Goal: Connect with others: Connect with others

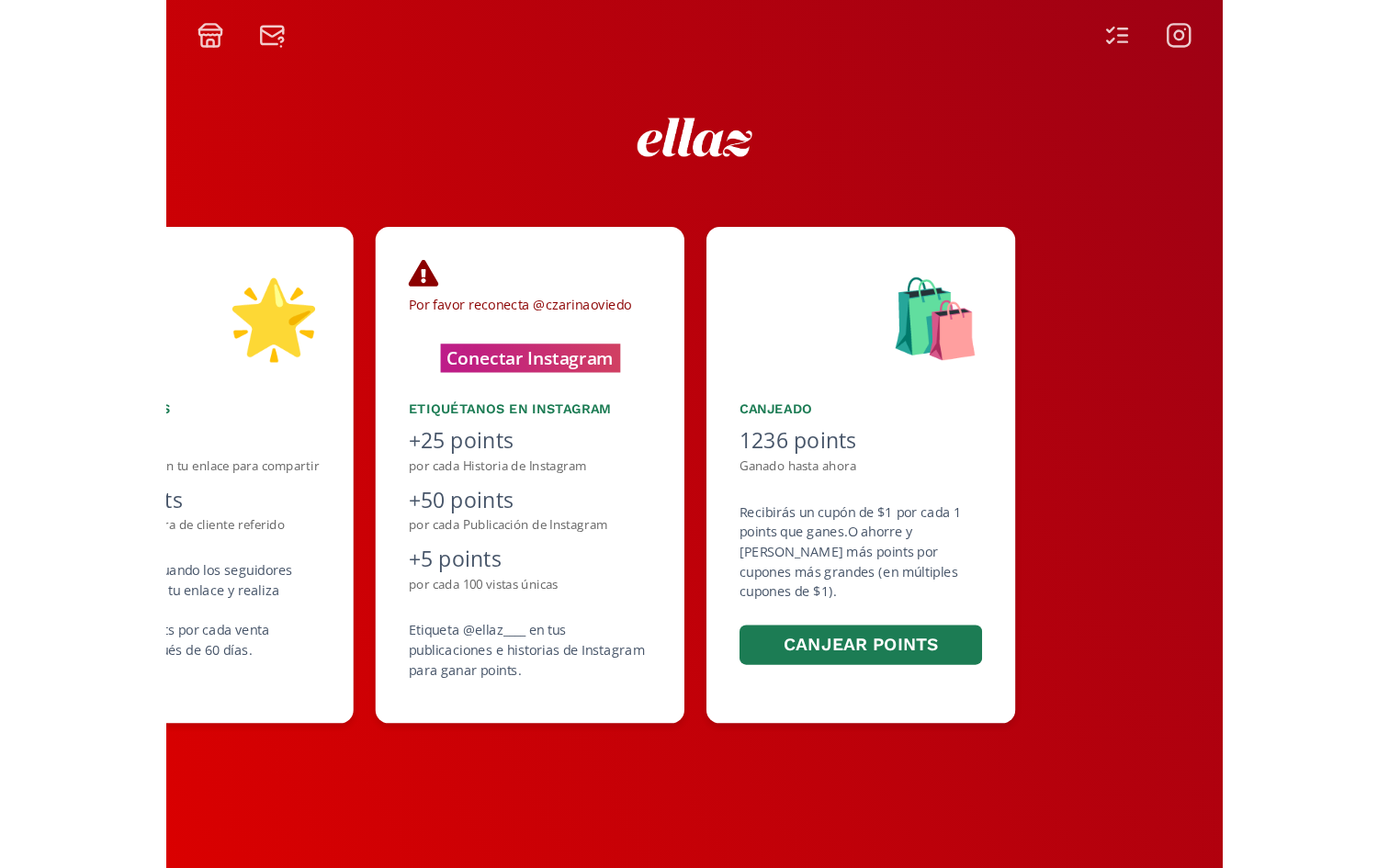
scroll to position [0, 827]
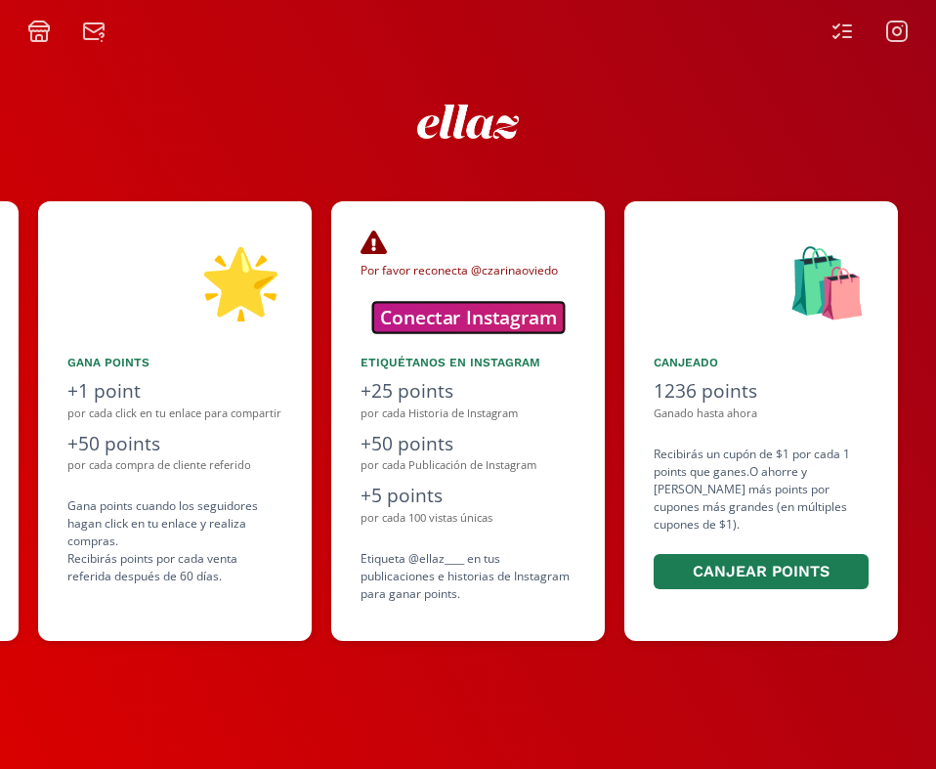
click at [461, 315] on button "Conectar Instagram" at bounding box center [468, 317] width 192 height 30
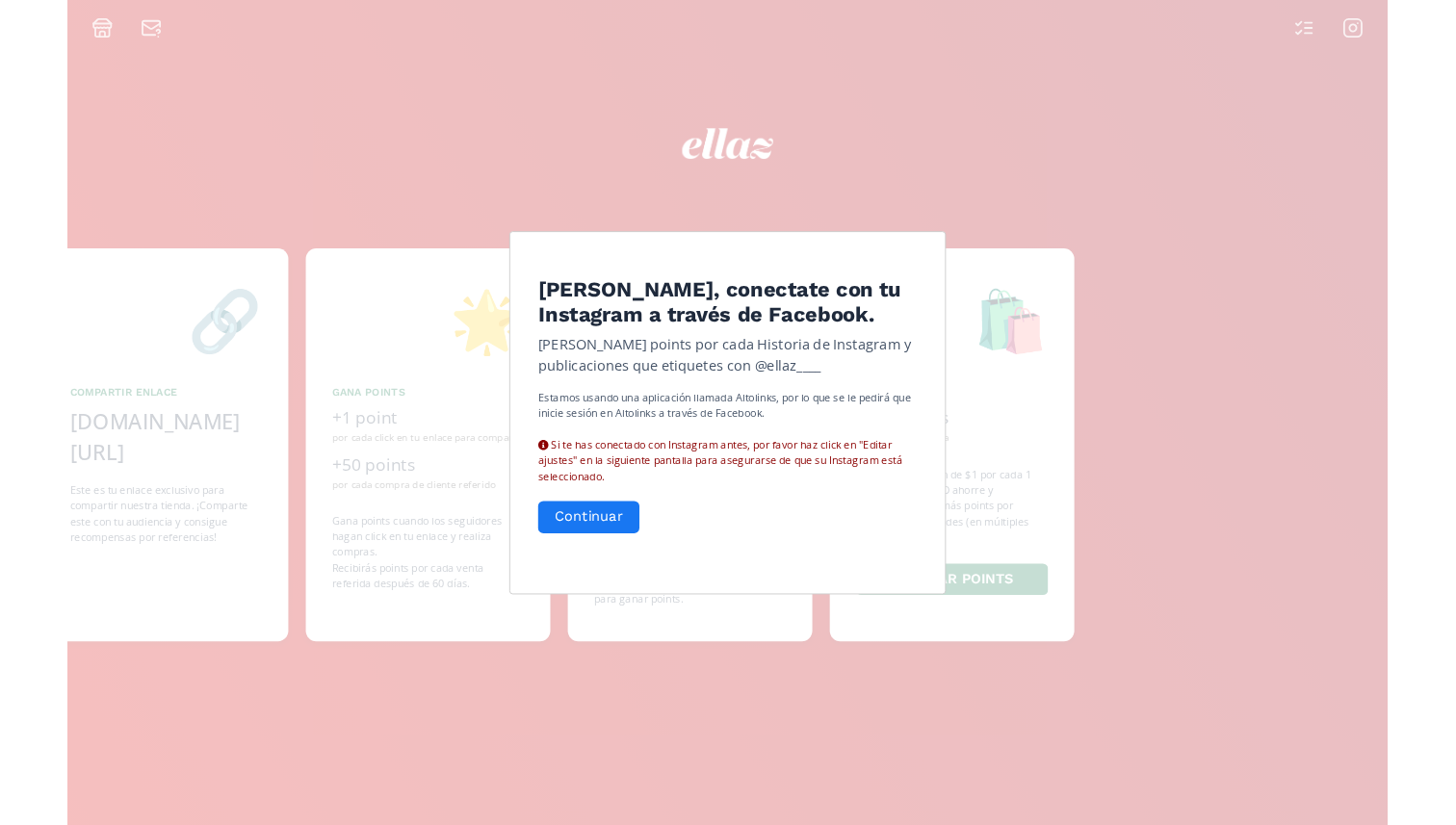
scroll to position [0, 1155]
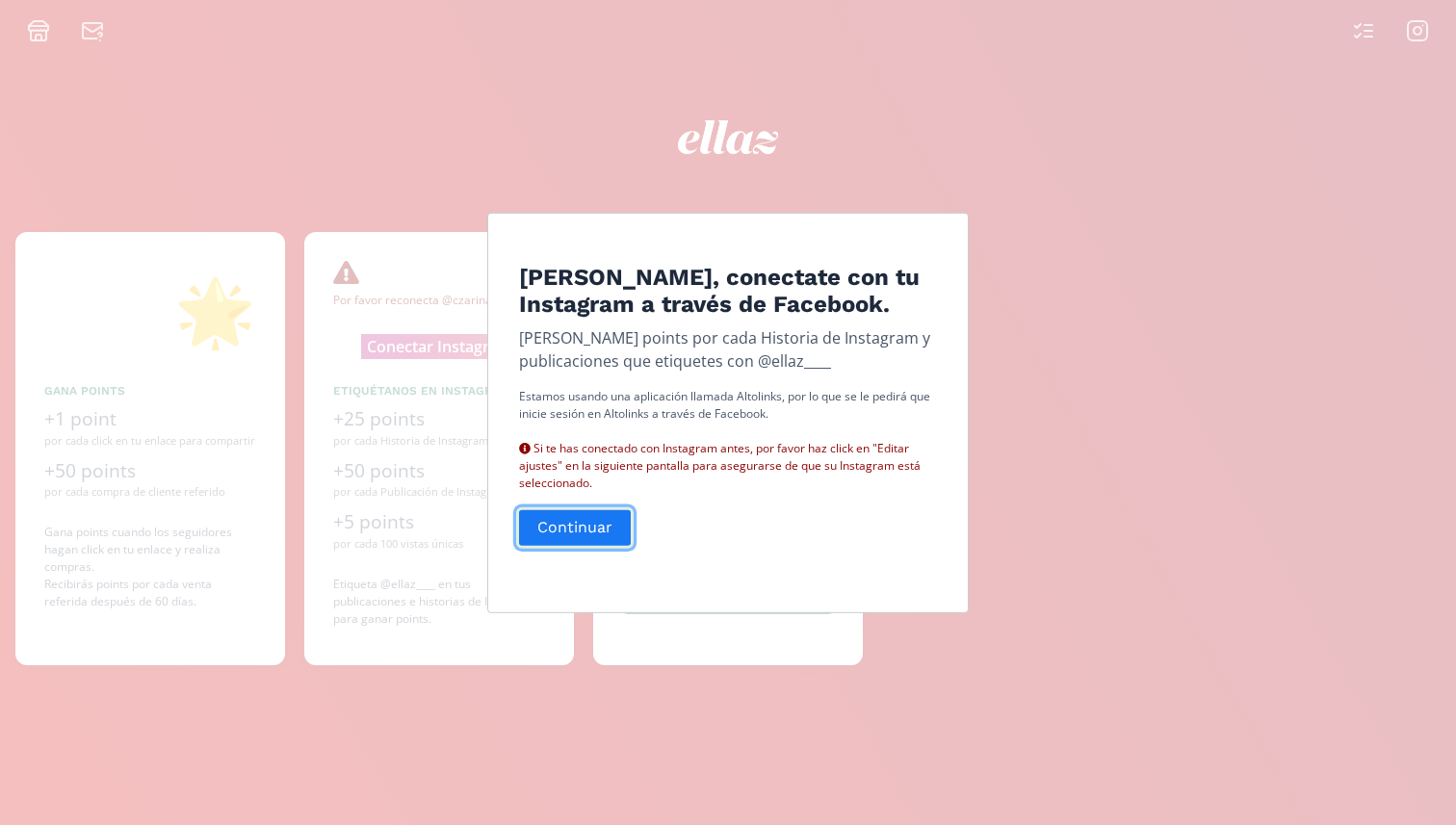
click at [568, 532] on button "Continuar" at bounding box center [575, 528] width 117 height 41
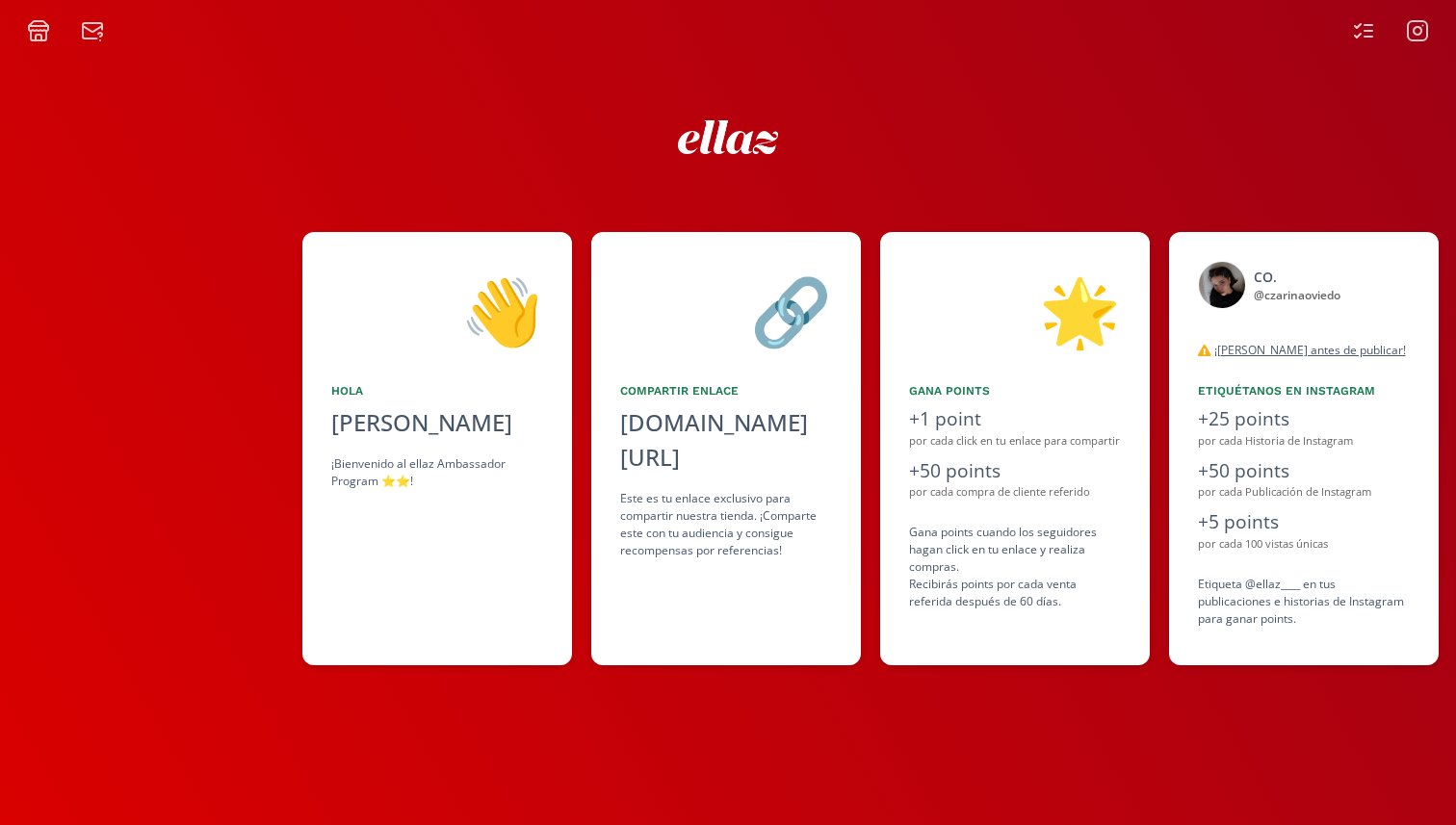
scroll to position [0, 289]
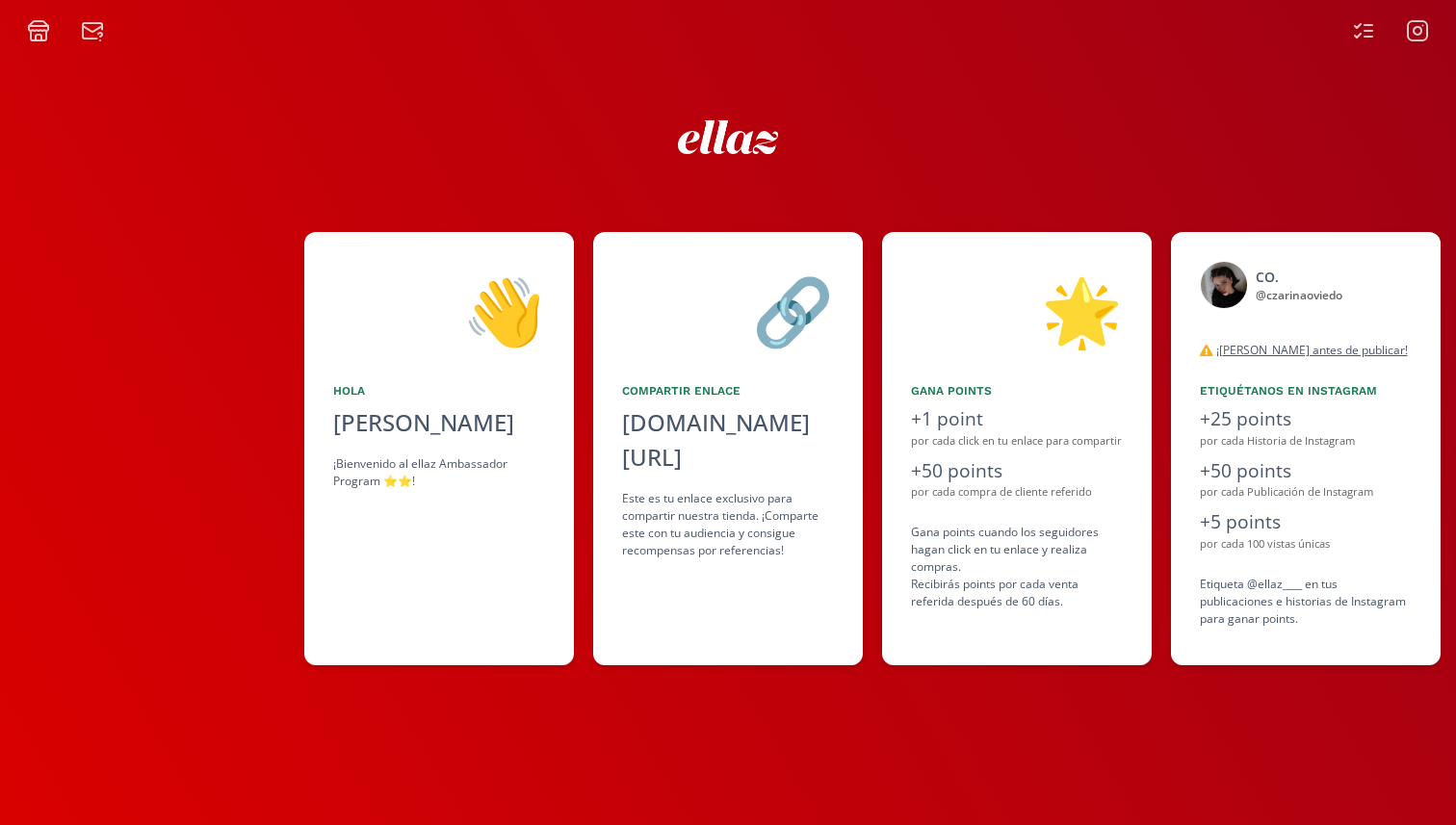
click at [35, 33] on icon at bounding box center [37, 31] width 23 height 23
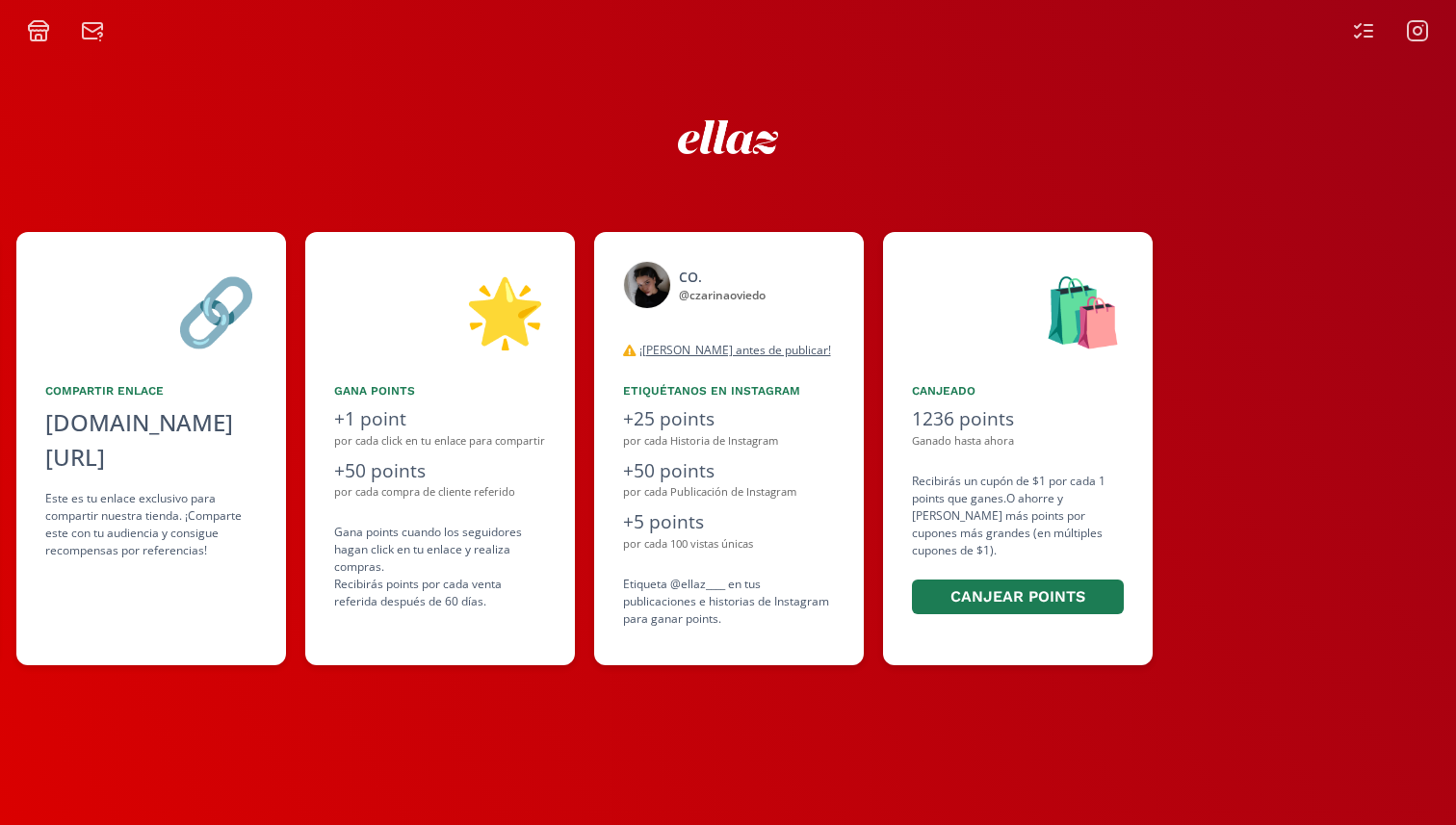
scroll to position [0, 867]
